Goal: Find specific page/section: Find specific page/section

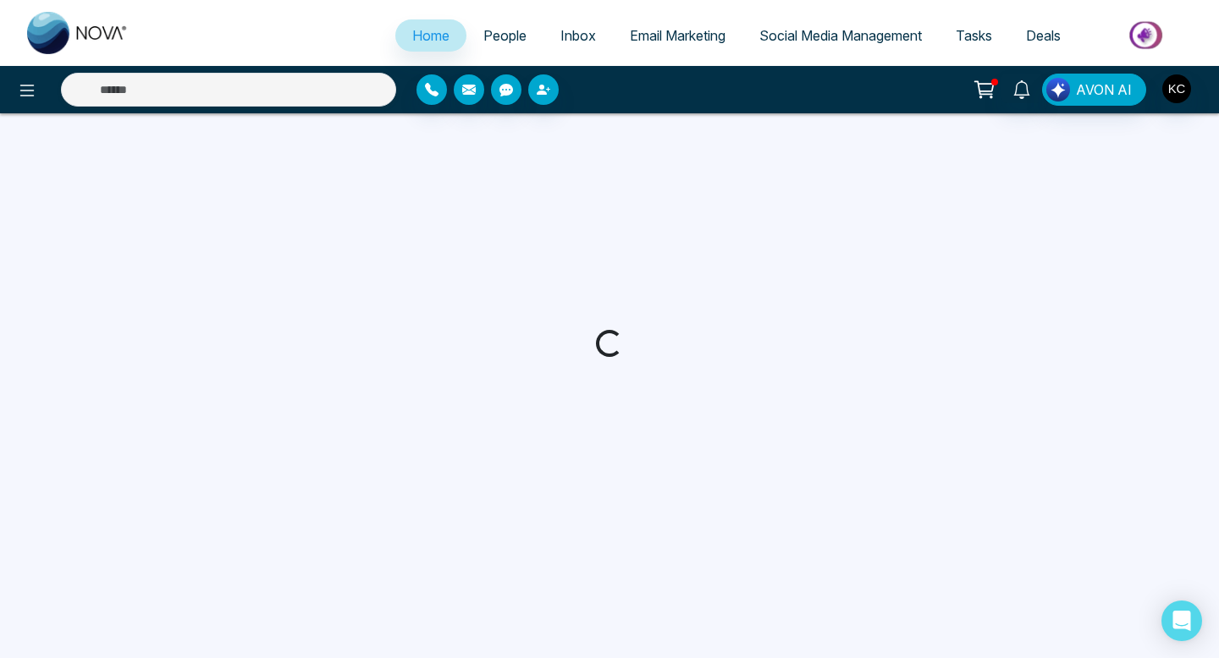
select select "*"
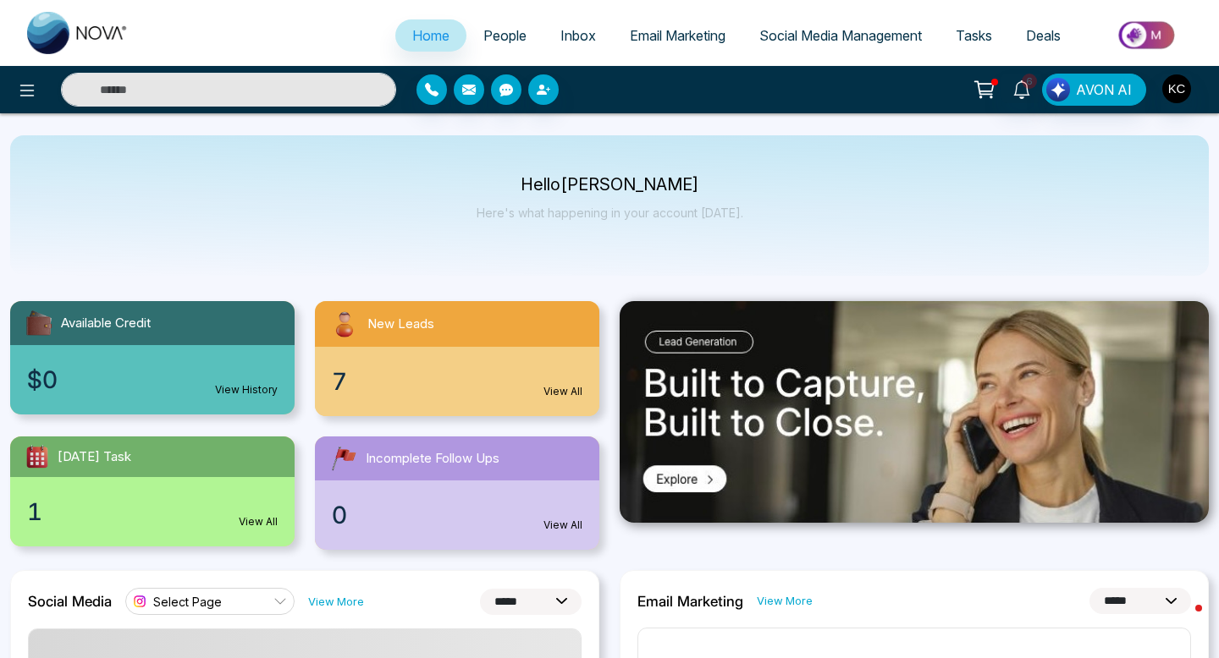
click at [554, 393] on link "View All" at bounding box center [562, 391] width 39 height 15
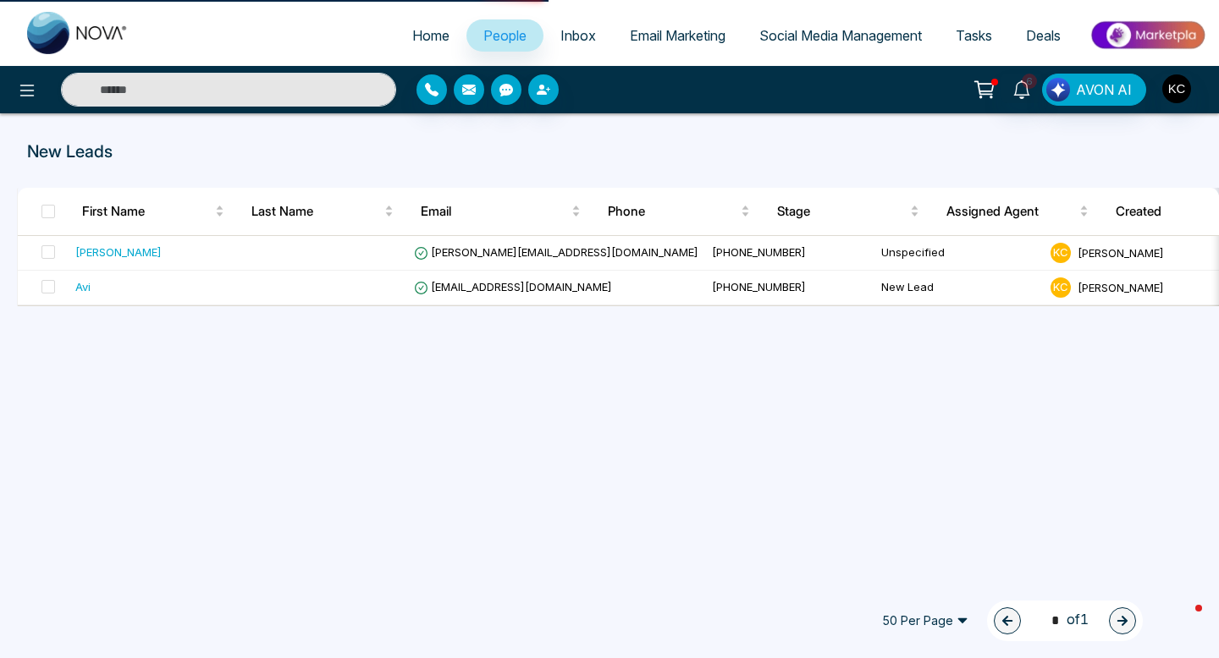
select select "*"
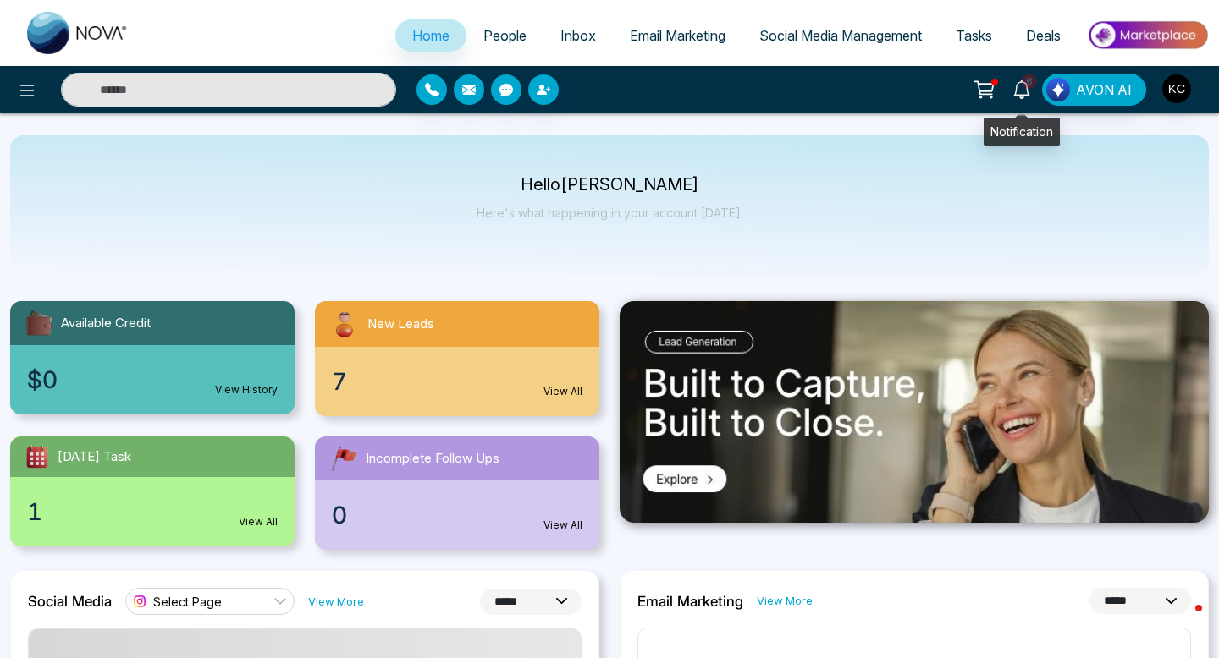
click at [1022, 99] on link "6" at bounding box center [1021, 89] width 41 height 30
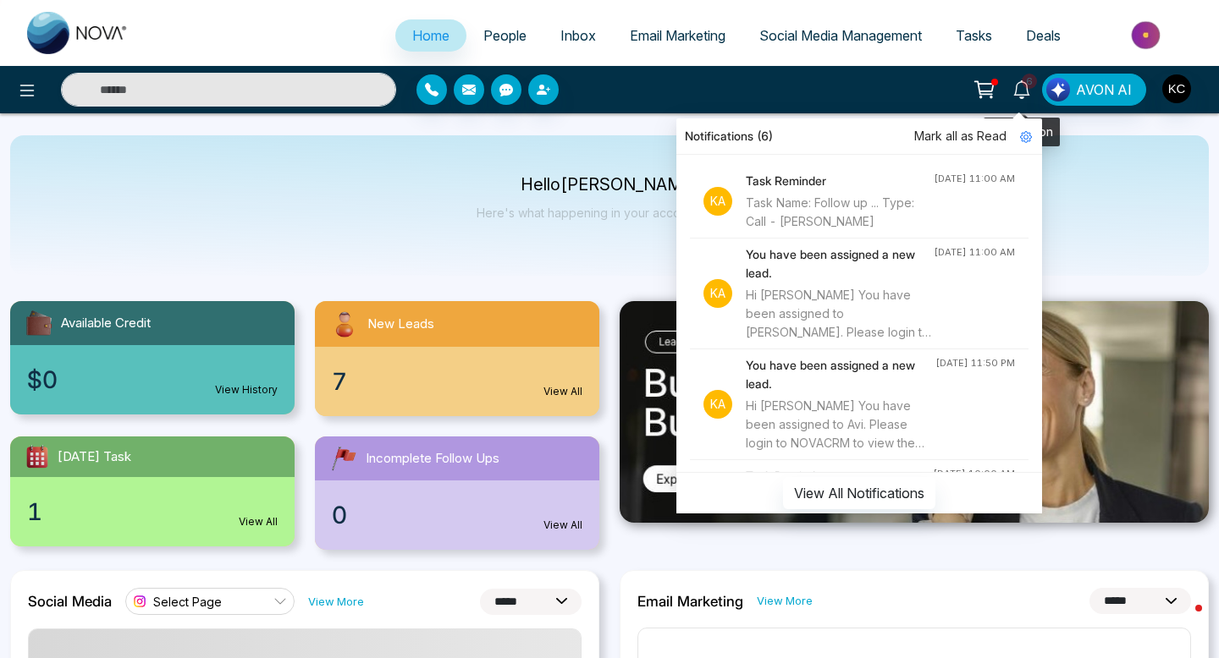
click at [1023, 85] on icon at bounding box center [1021, 89] width 19 height 19
